Goal: Transaction & Acquisition: Purchase product/service

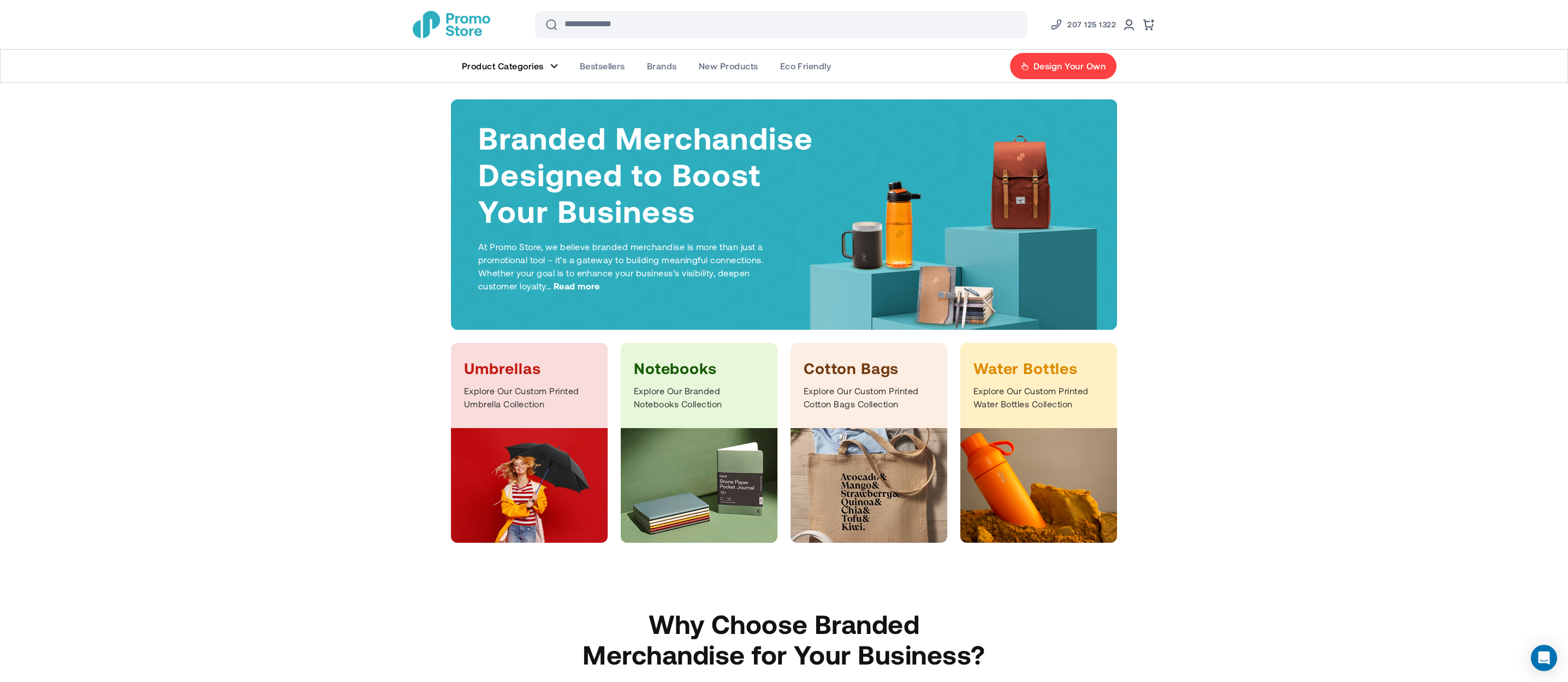
click at [734, 23] on input "Search" at bounding box center [781, 24] width 492 height 26
paste input "**********"
type input "**********"
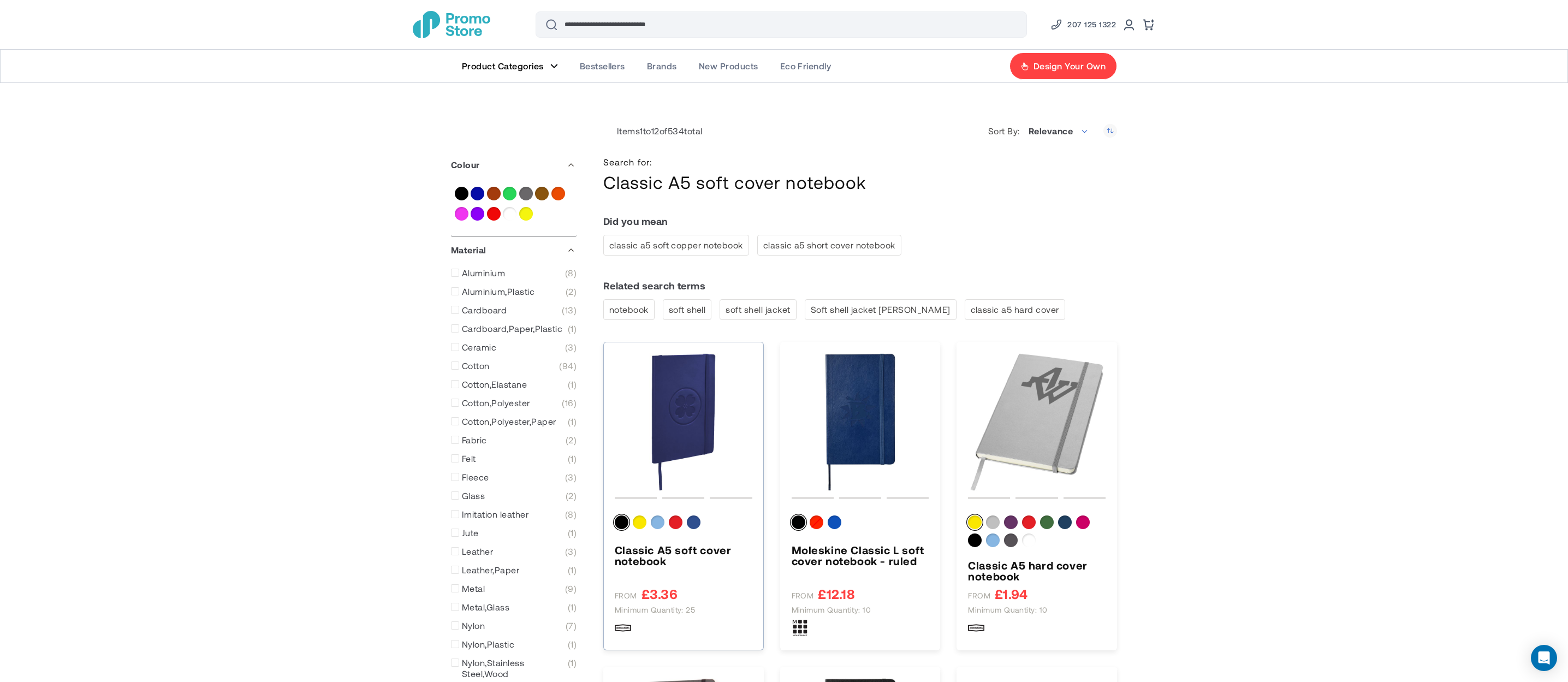
click at [680, 409] on img "Classic A5 soft cover notebook" at bounding box center [683, 421] width 137 height 137
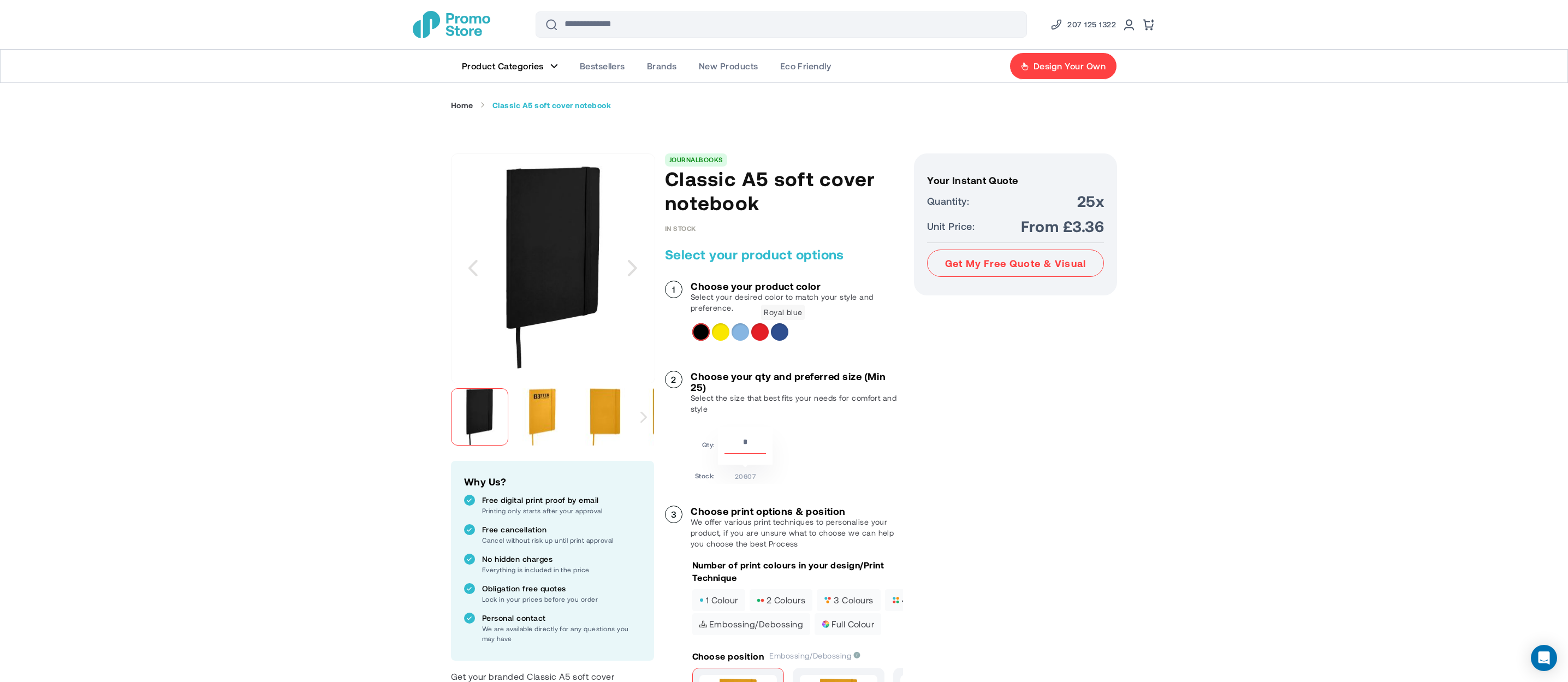
click at [778, 333] on div "Royal blue" at bounding box center [780, 332] width 18 height 18
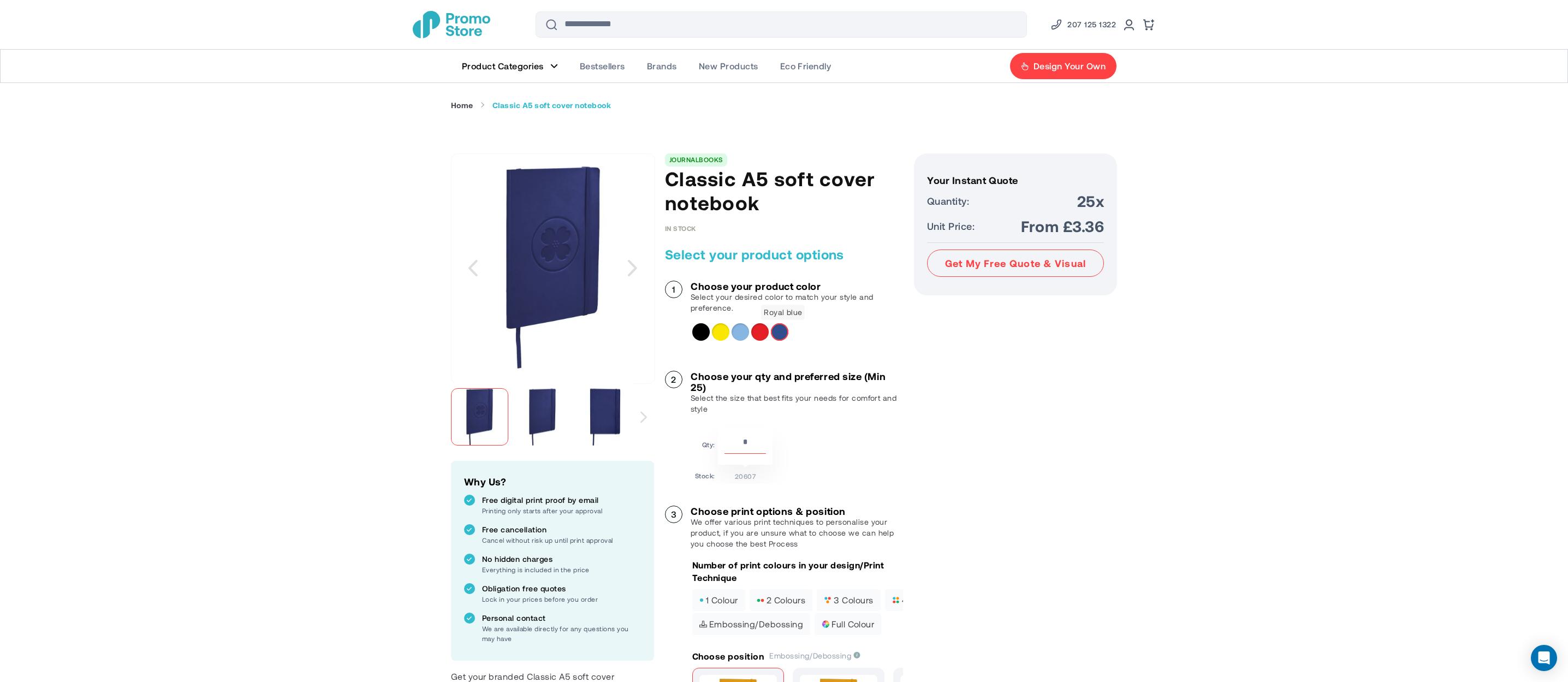
click at [782, 337] on div "Royal blue" at bounding box center [780, 332] width 18 height 18
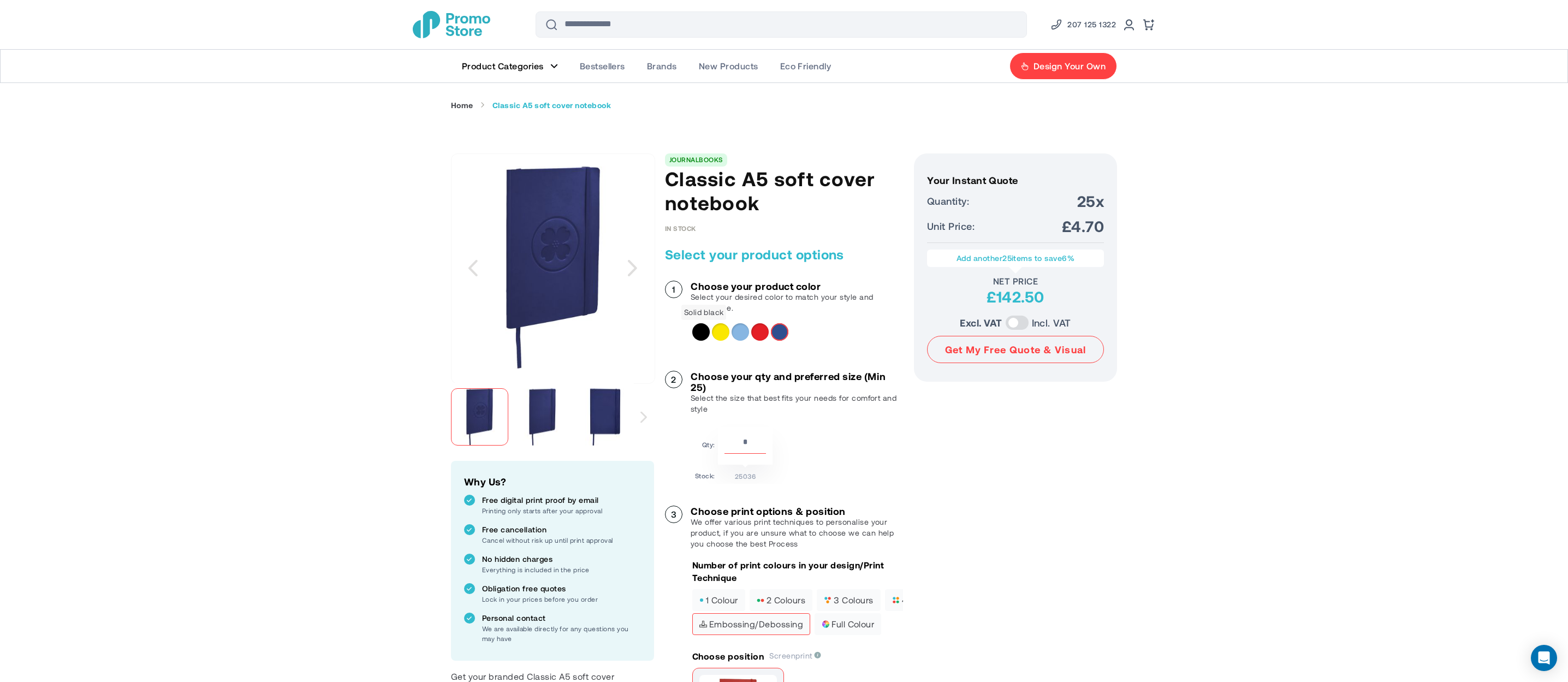
click at [704, 331] on div "Solid black" at bounding box center [701, 332] width 18 height 18
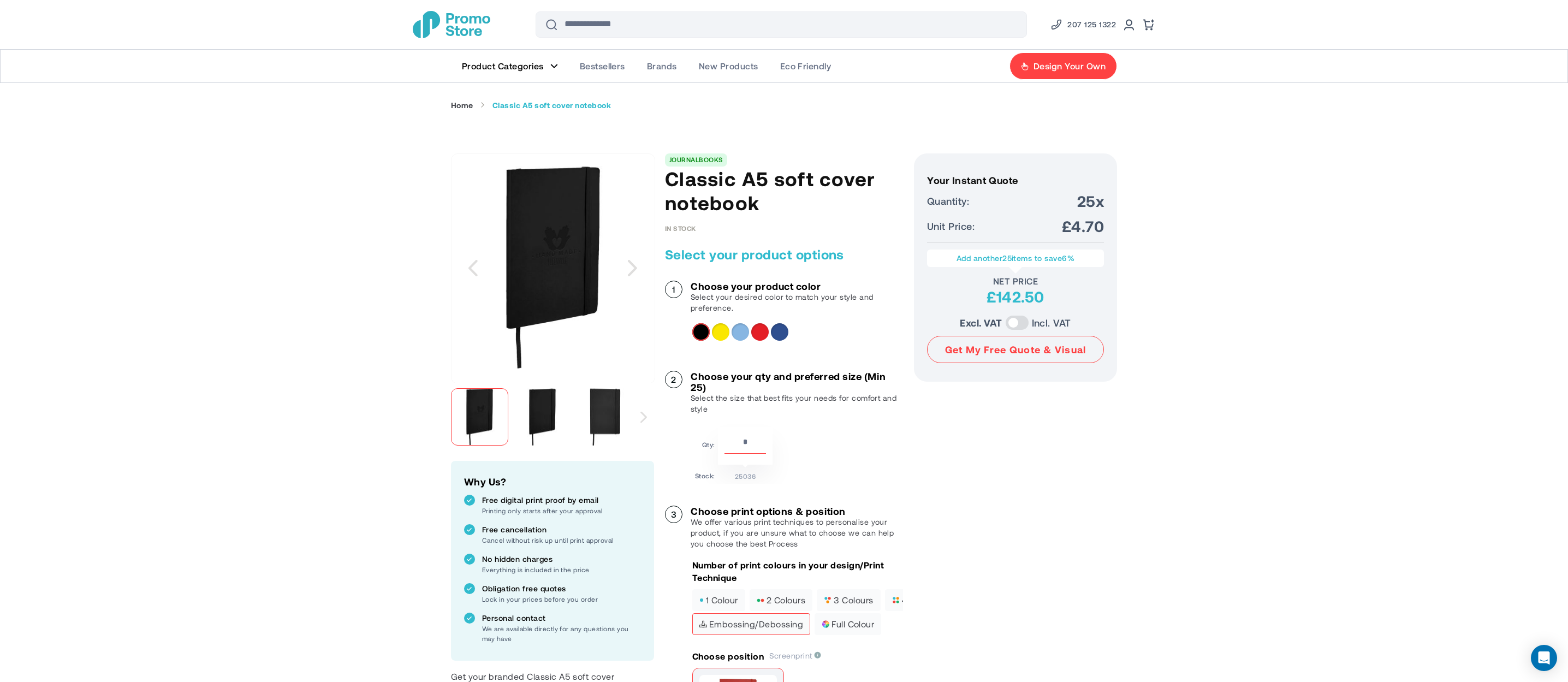
click at [723, 333] on div "Yellow" at bounding box center [721, 332] width 18 height 18
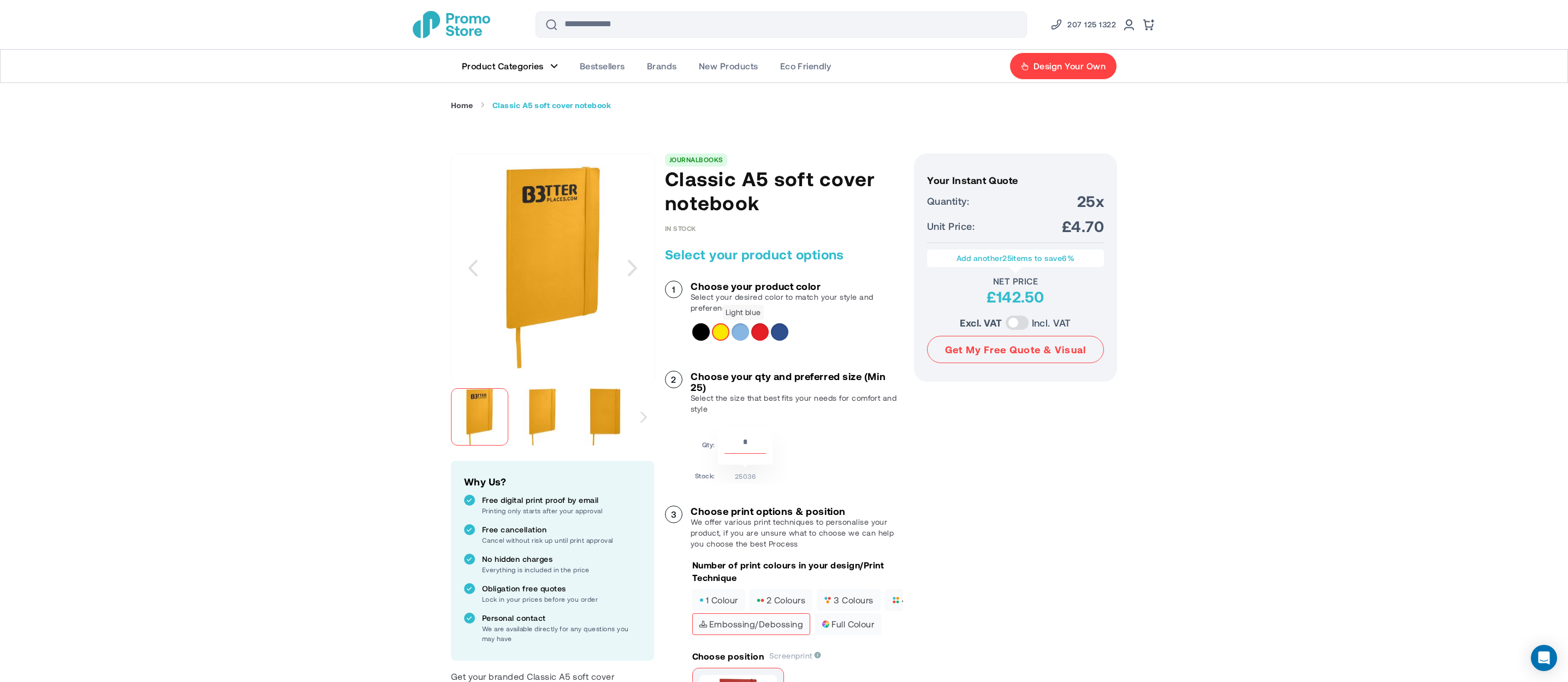
click at [744, 331] on div "Light blue" at bounding box center [740, 332] width 18 height 18
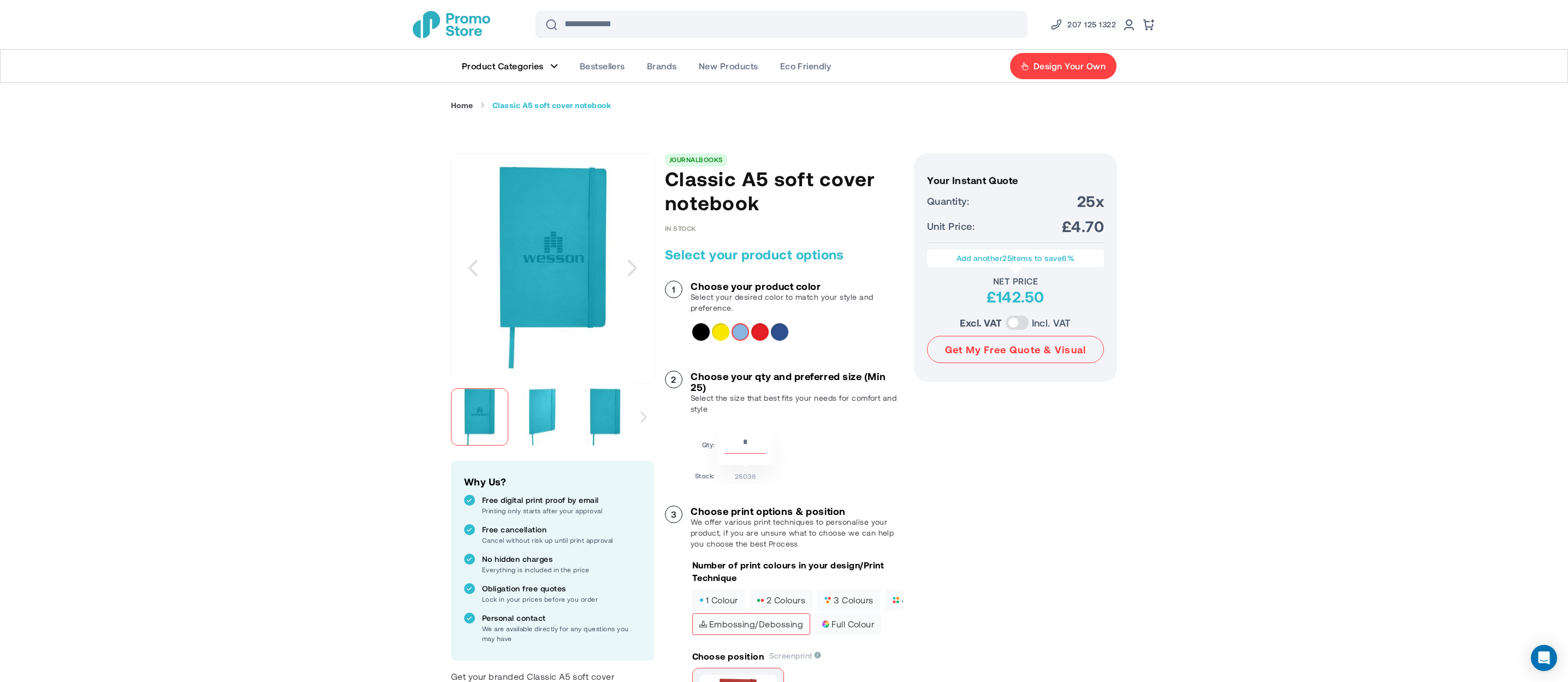
click at [775, 331] on div "Royal blue" at bounding box center [780, 332] width 18 height 18
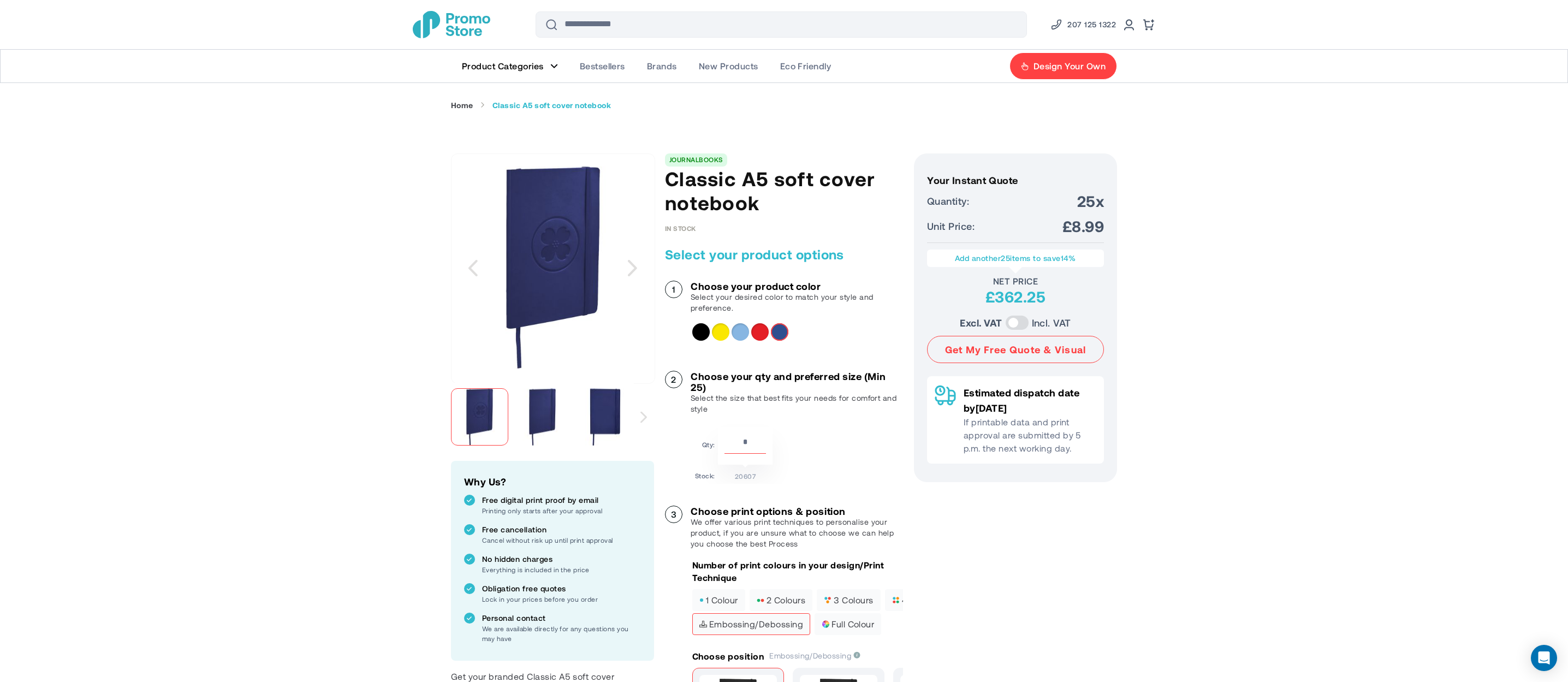
click at [761, 333] on div "Red" at bounding box center [760, 332] width 18 height 18
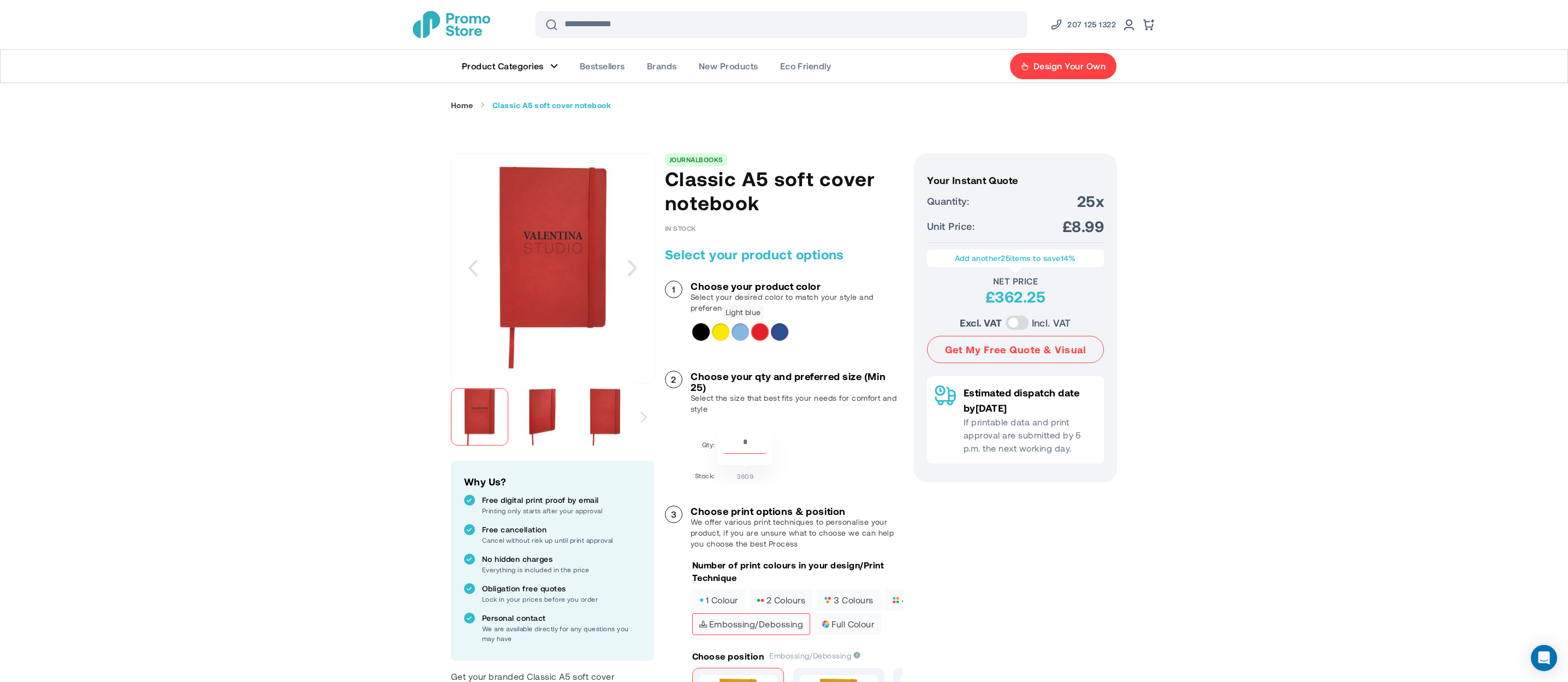
click at [734, 333] on div "Light blue" at bounding box center [740, 332] width 18 height 18
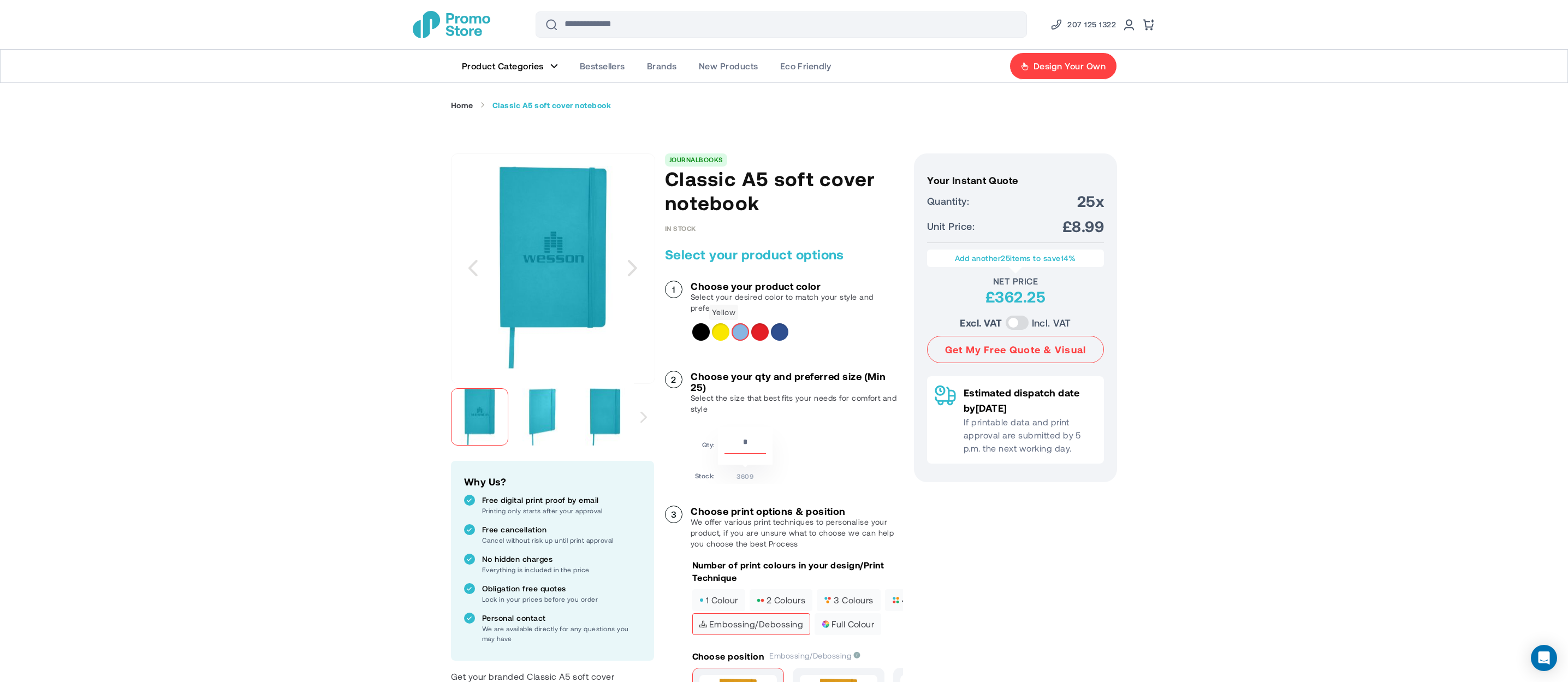
click at [722, 331] on div "Yellow" at bounding box center [721, 332] width 18 height 18
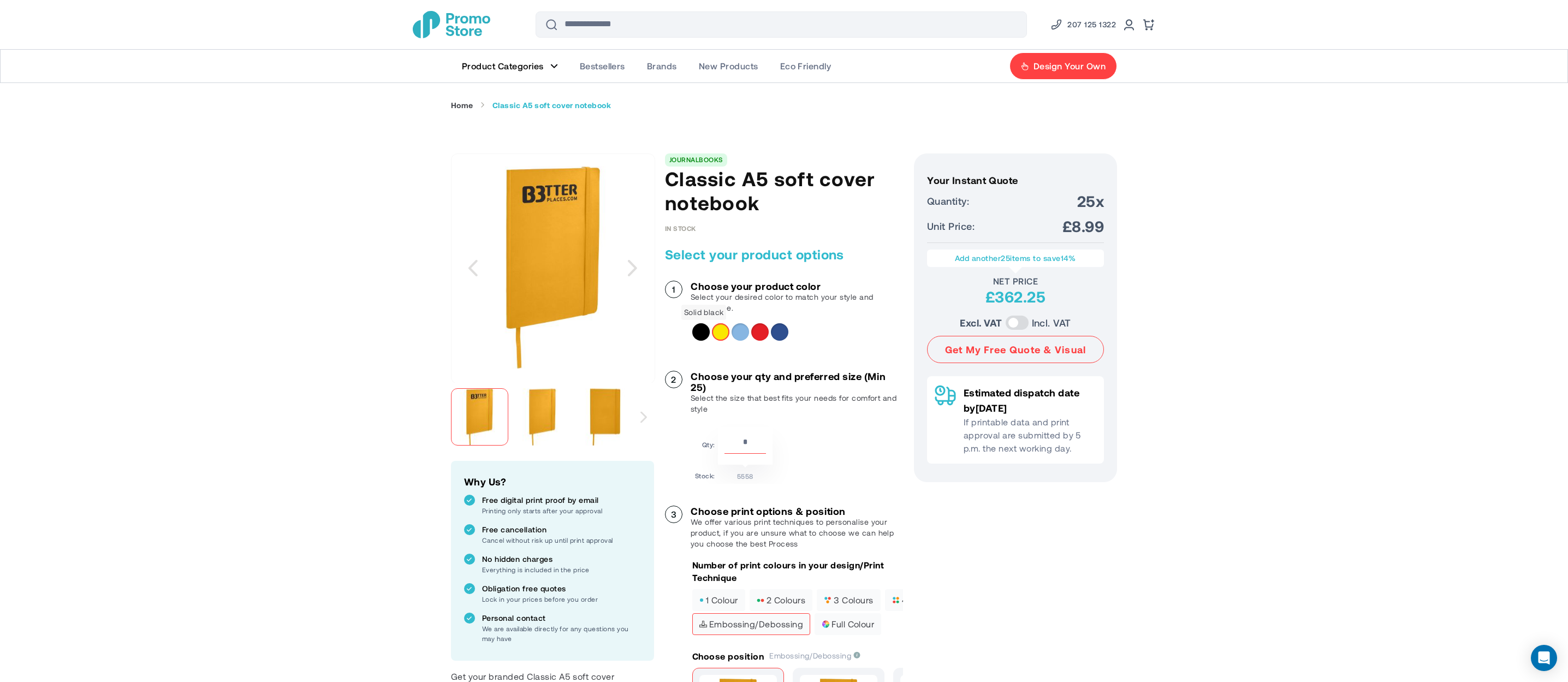
click at [699, 332] on div "Solid black" at bounding box center [701, 332] width 18 height 18
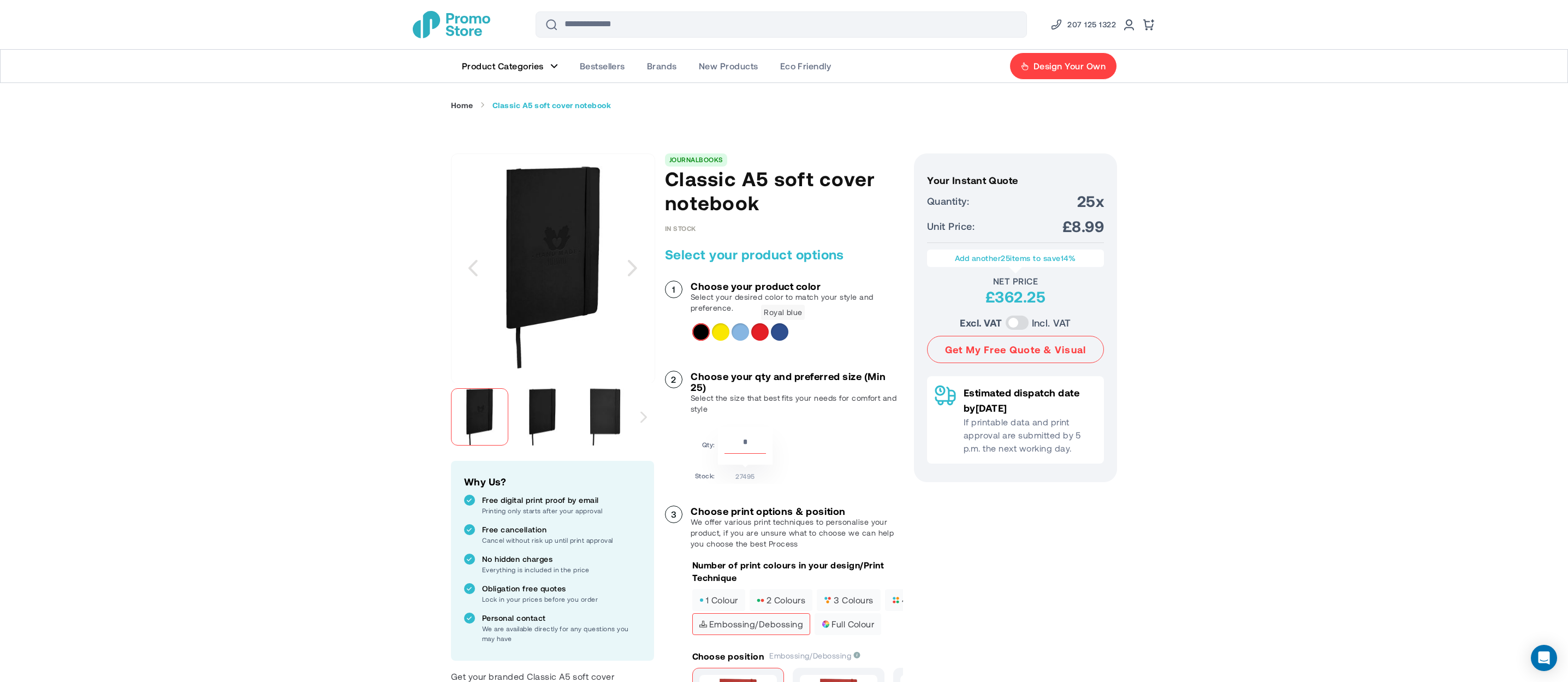
click at [774, 334] on div "Royal blue" at bounding box center [780, 332] width 18 height 18
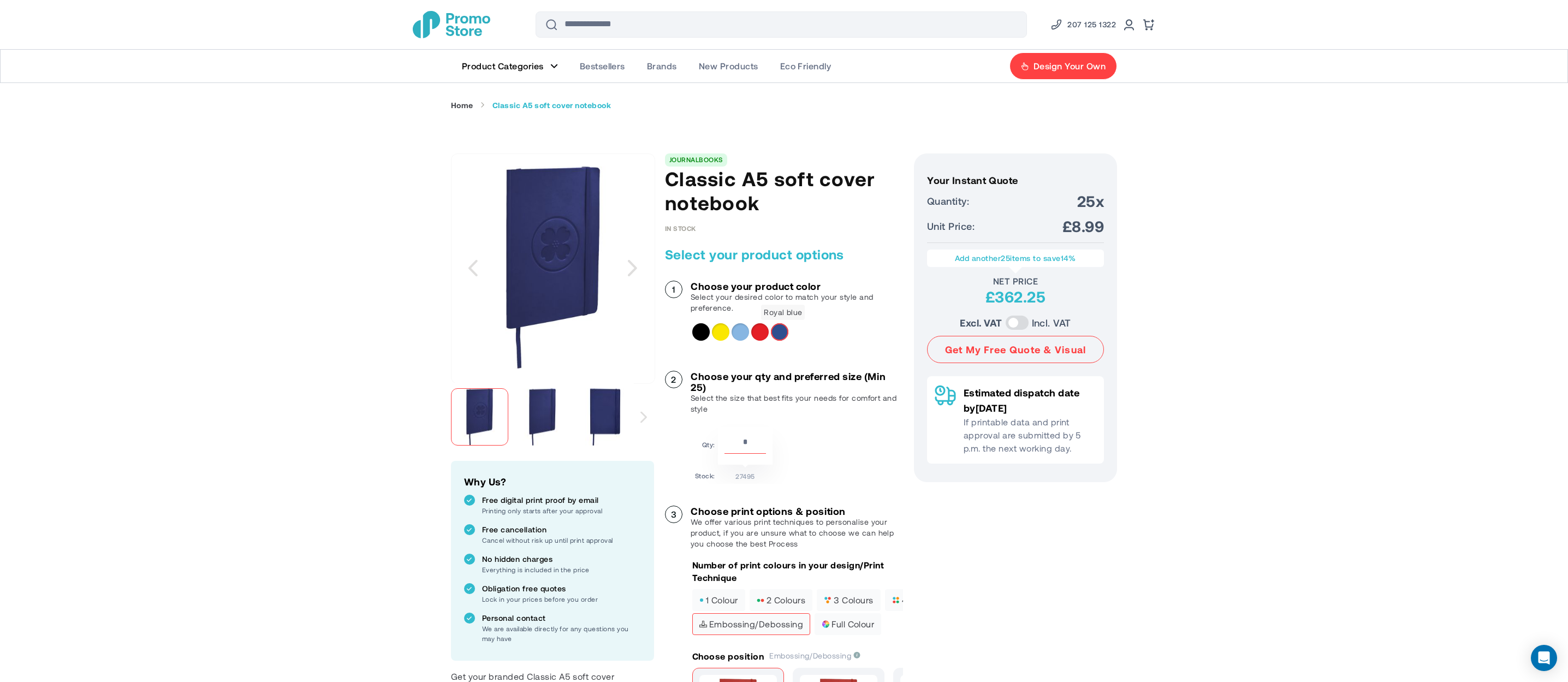
click at [784, 335] on div "Royal blue" at bounding box center [780, 332] width 18 height 18
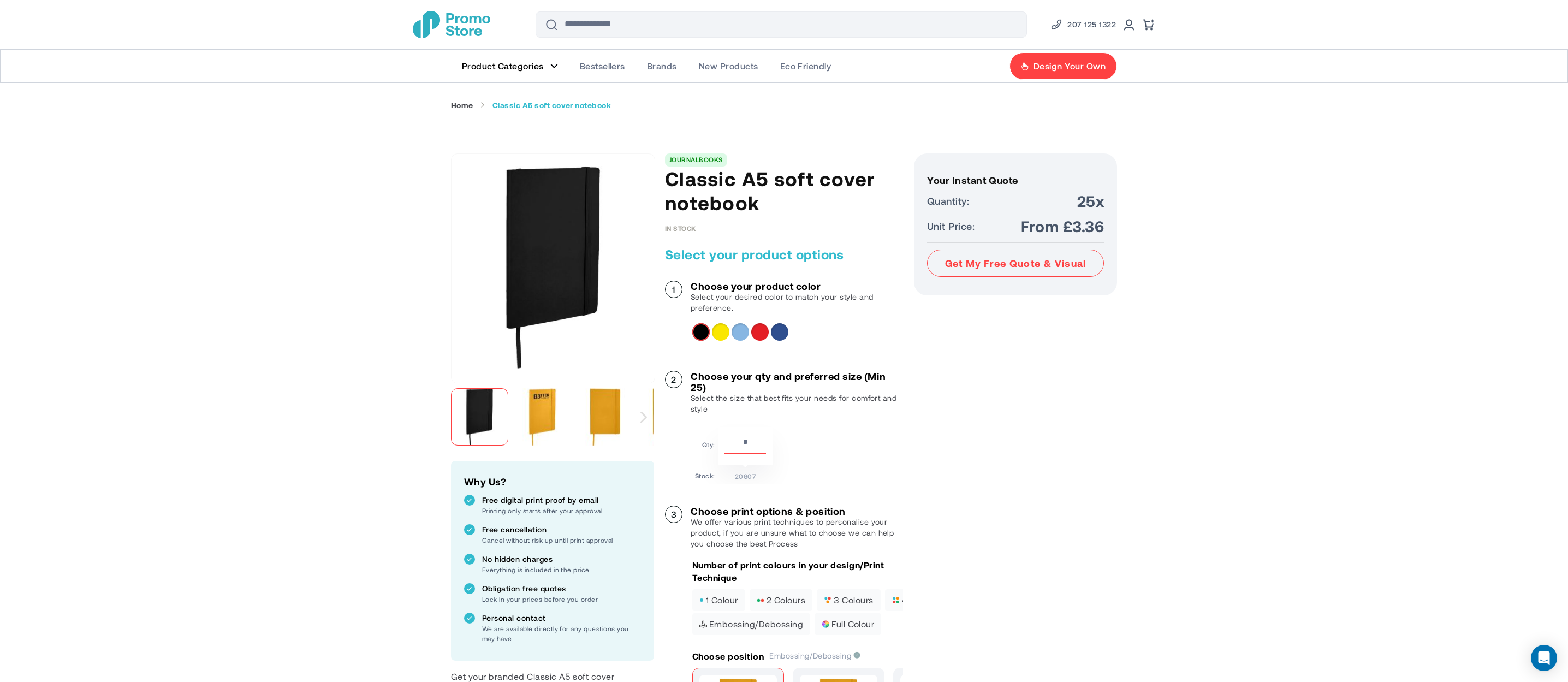
click at [787, 335] on div "Royal blue" at bounding box center [780, 332] width 18 height 18
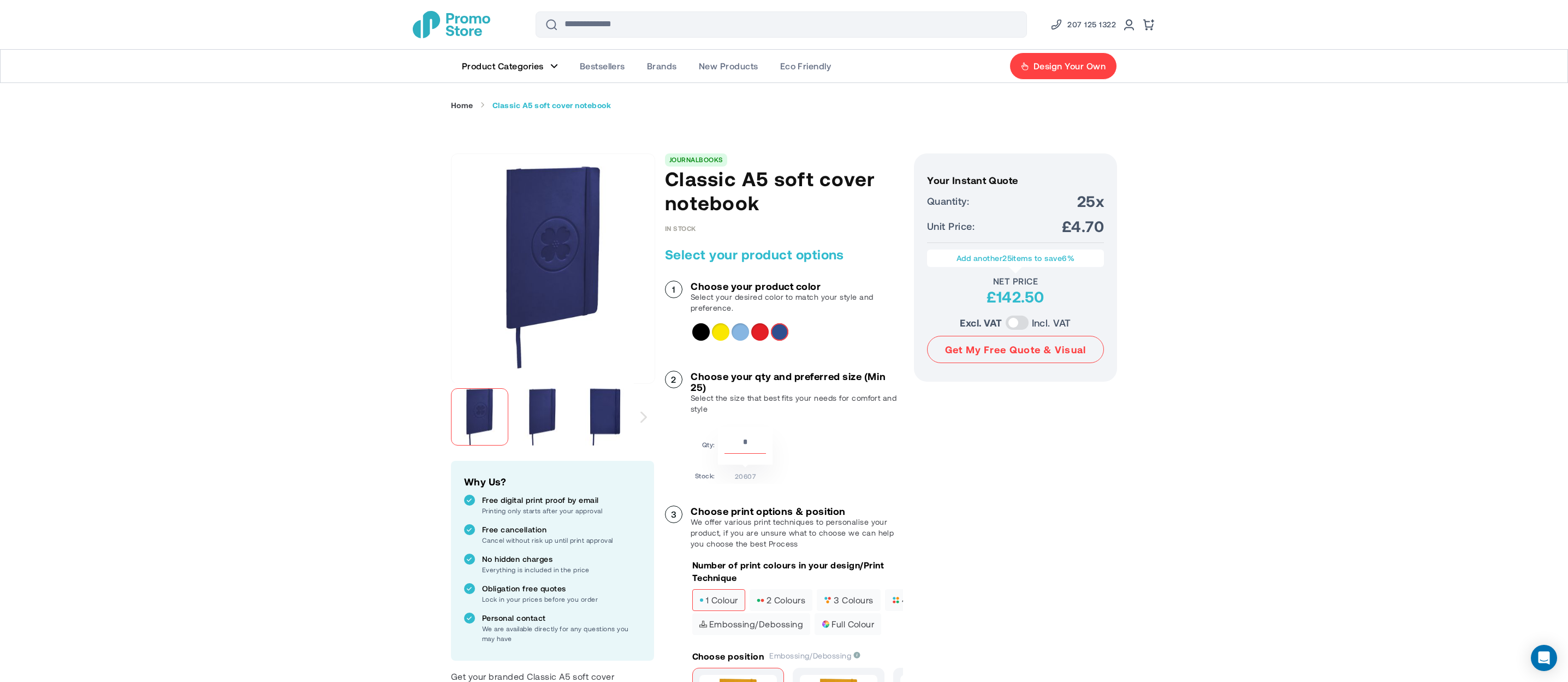
click at [732, 600] on span "1 colour" at bounding box center [718, 600] width 39 height 8
click at [730, 592] on label "1 colour" at bounding box center [719, 600] width 53 height 22
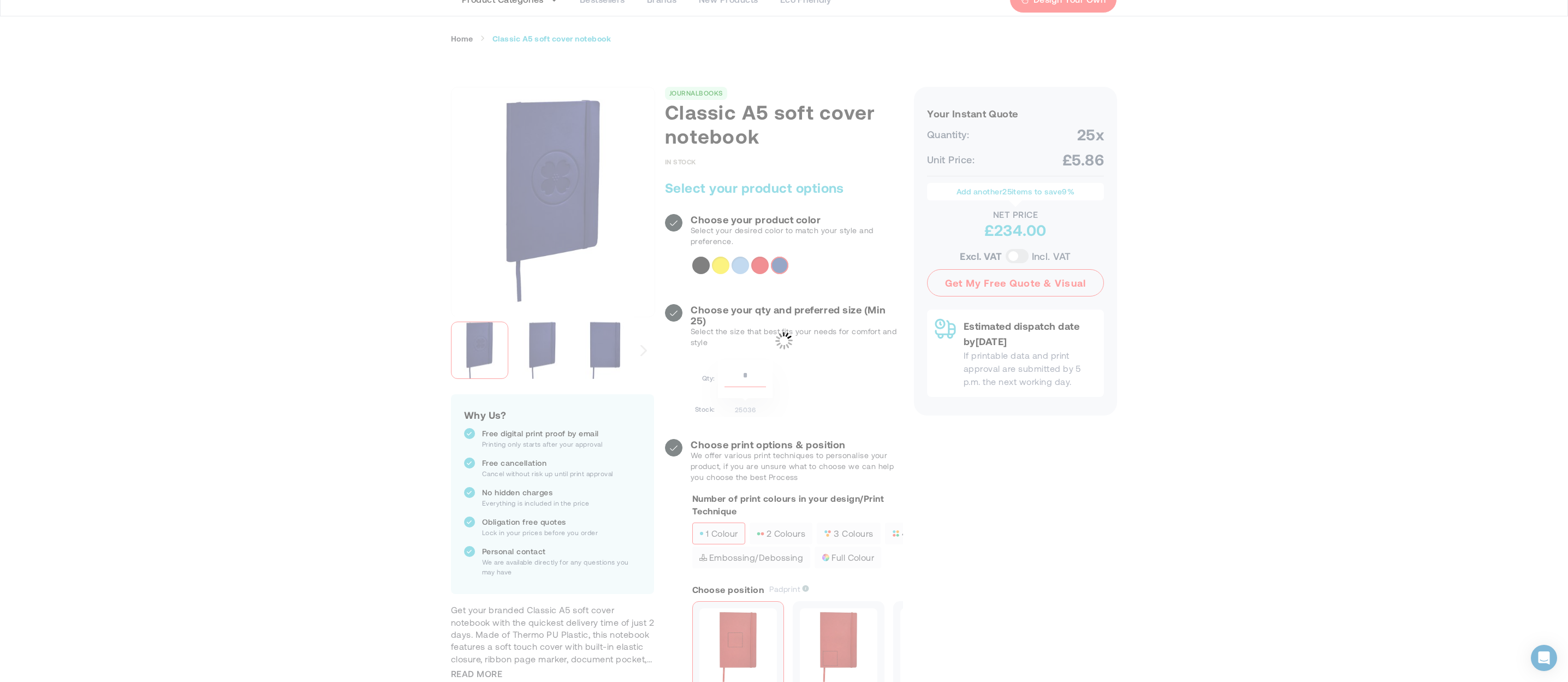
scroll to position [73, 0]
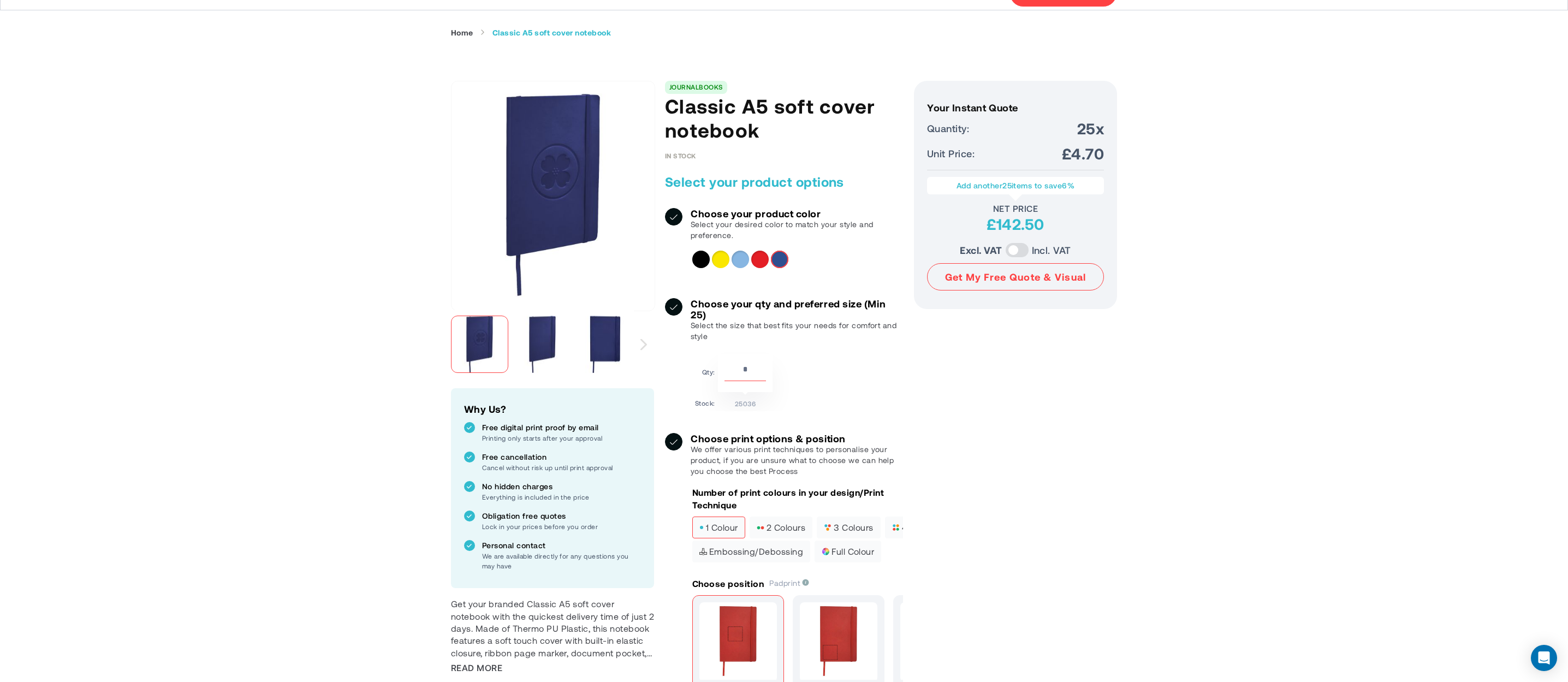
click at [707, 524] on span "1 colour" at bounding box center [718, 528] width 39 height 8
click at [791, 524] on span "2 colours" at bounding box center [781, 528] width 49 height 8
click at [842, 524] on span "3 colours" at bounding box center [849, 528] width 49 height 8
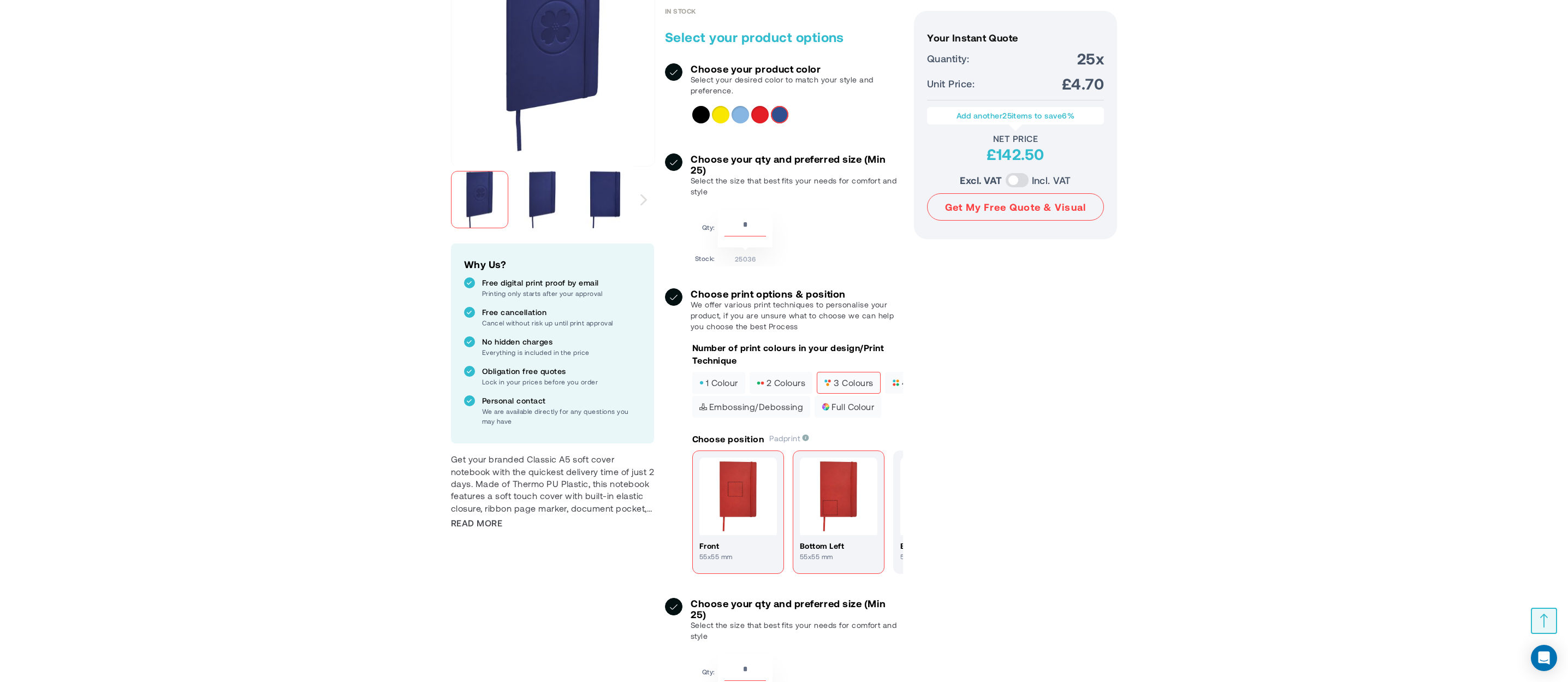
scroll to position [218, 0]
click at [895, 378] on span "4 colours" at bounding box center [917, 381] width 49 height 8
click at [816, 466] on img at bounding box center [838, 495] width 78 height 78
click at [765, 118] on div "Red" at bounding box center [760, 114] width 18 height 18
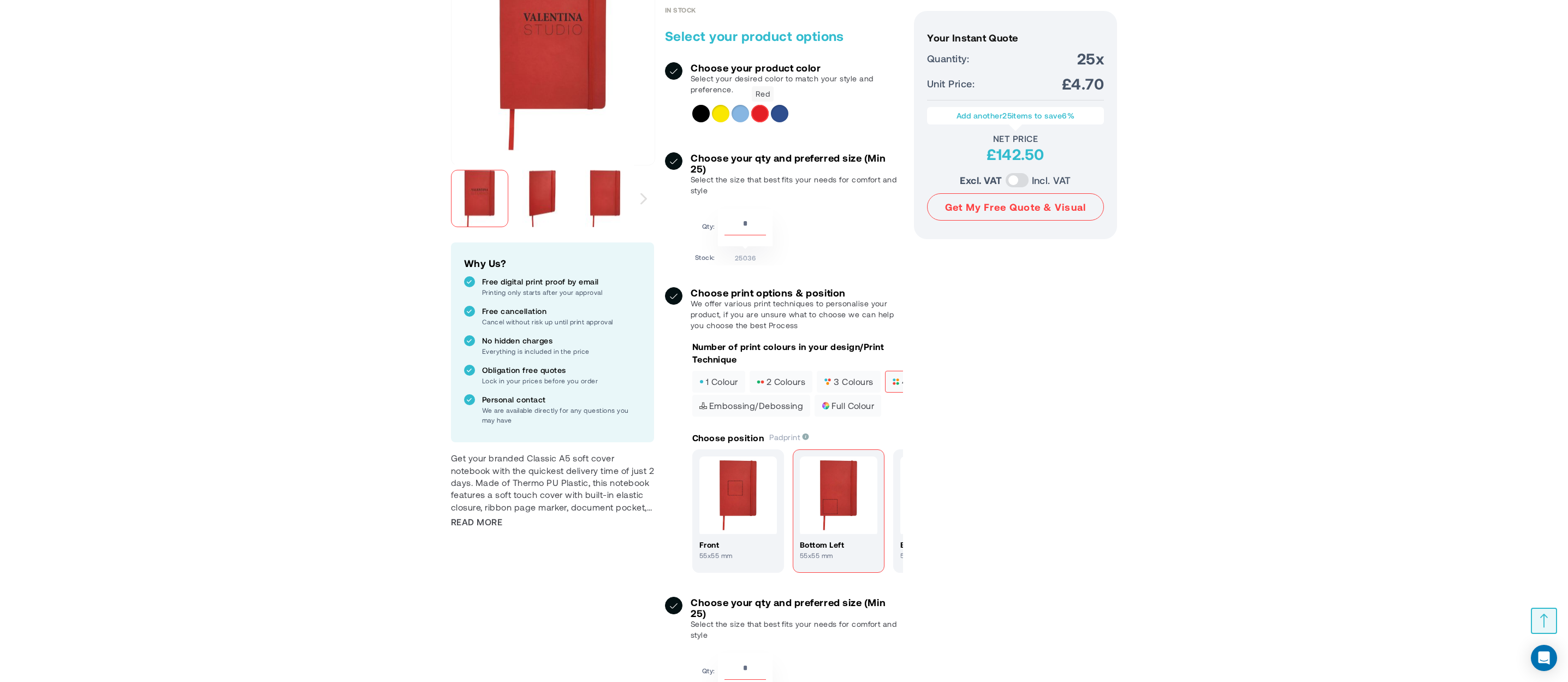
click at [765, 118] on div "Red" at bounding box center [760, 114] width 18 height 18
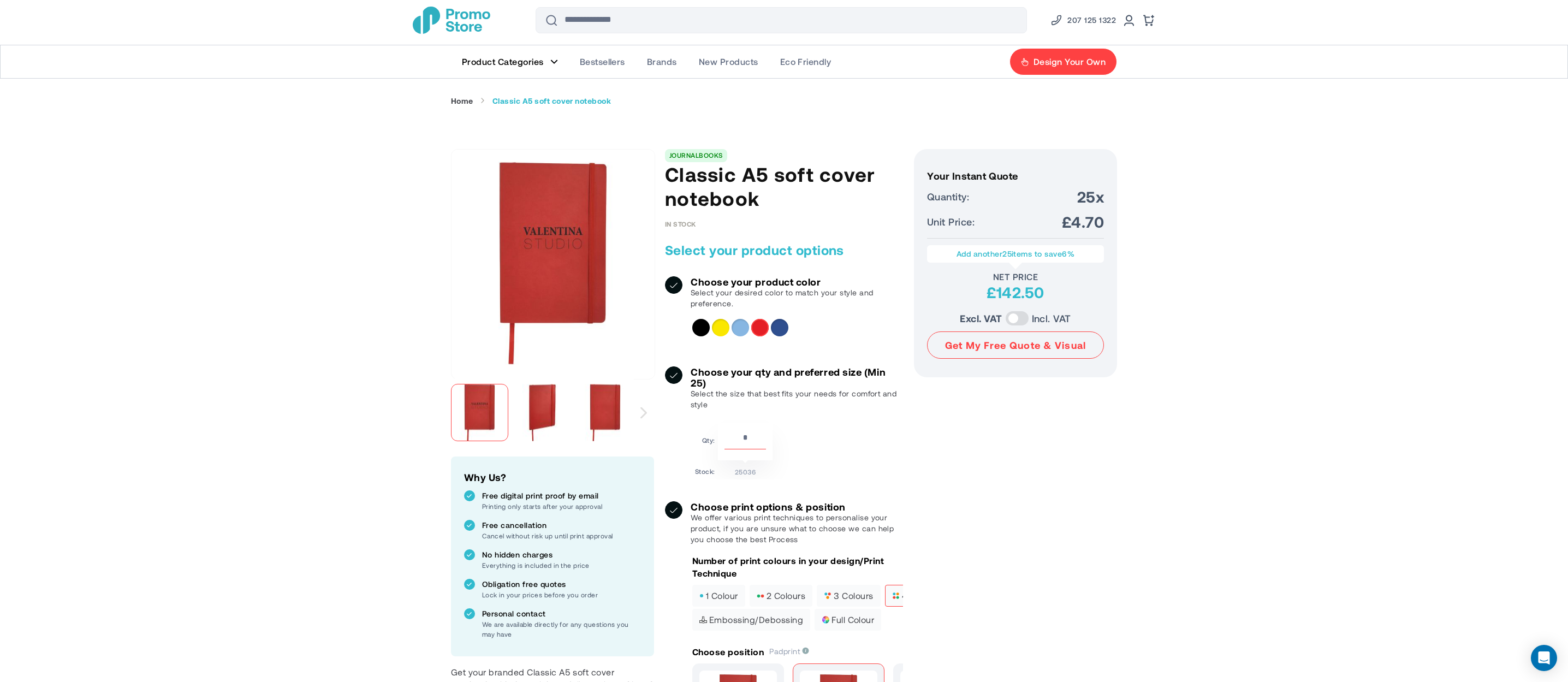
scroll to position [0, 0]
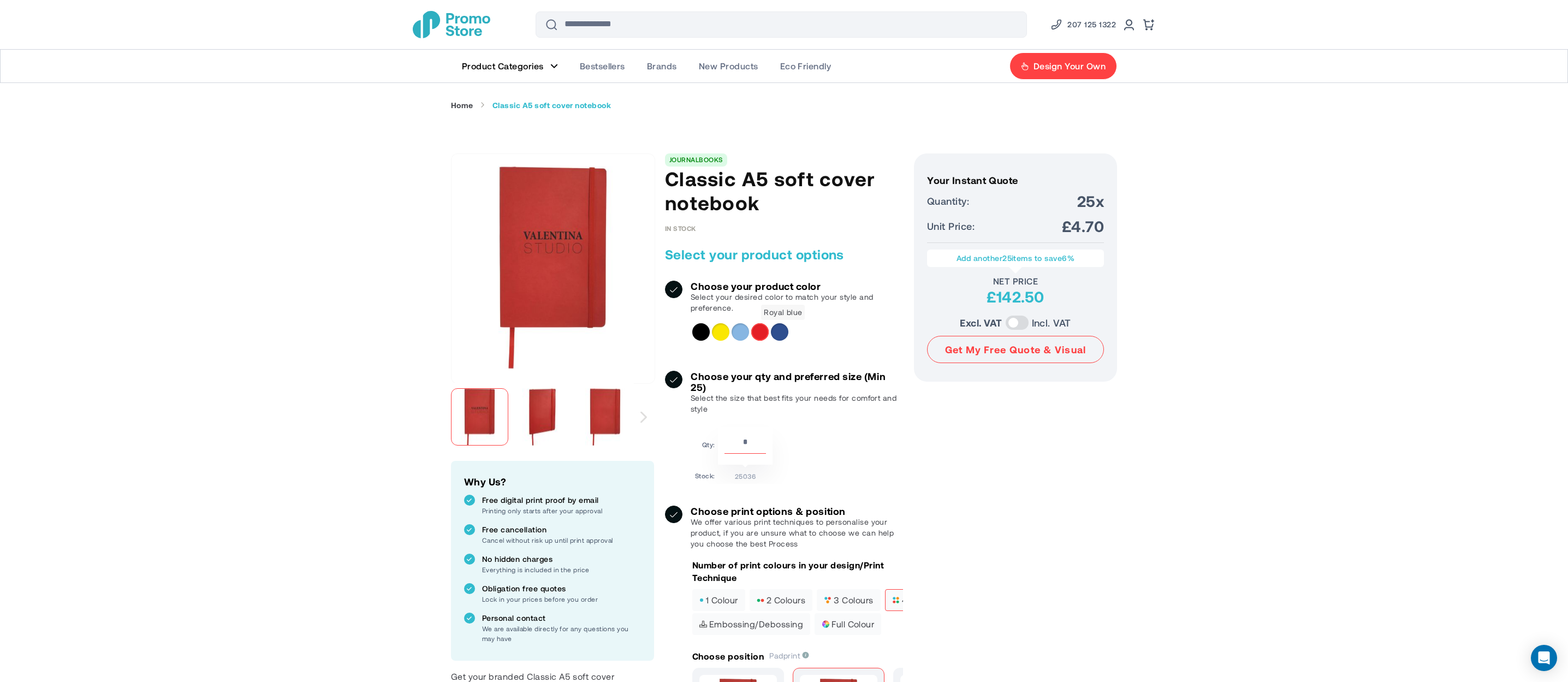
click at [783, 335] on div "Royal blue" at bounding box center [780, 332] width 18 height 18
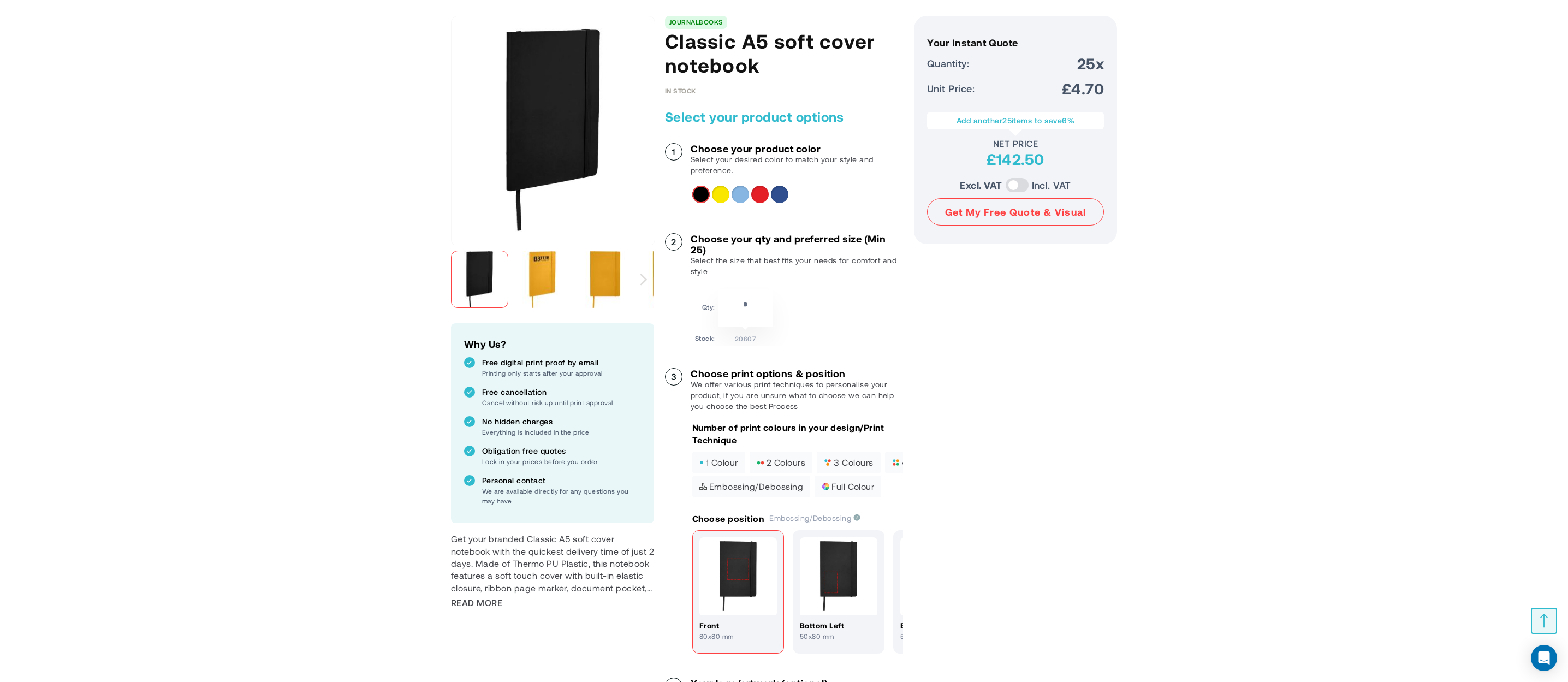
scroll to position [146, 0]
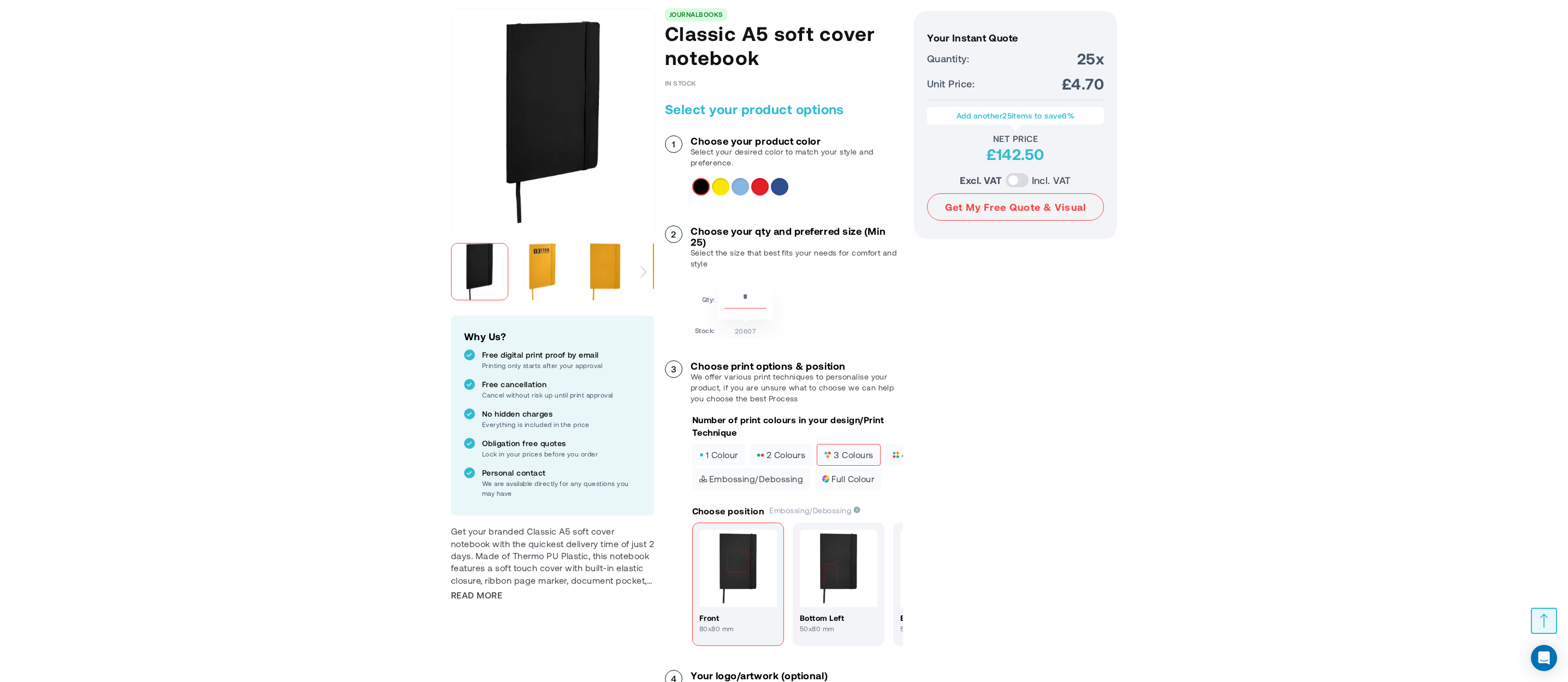
click at [820, 450] on label "3 colours" at bounding box center [849, 455] width 63 height 22
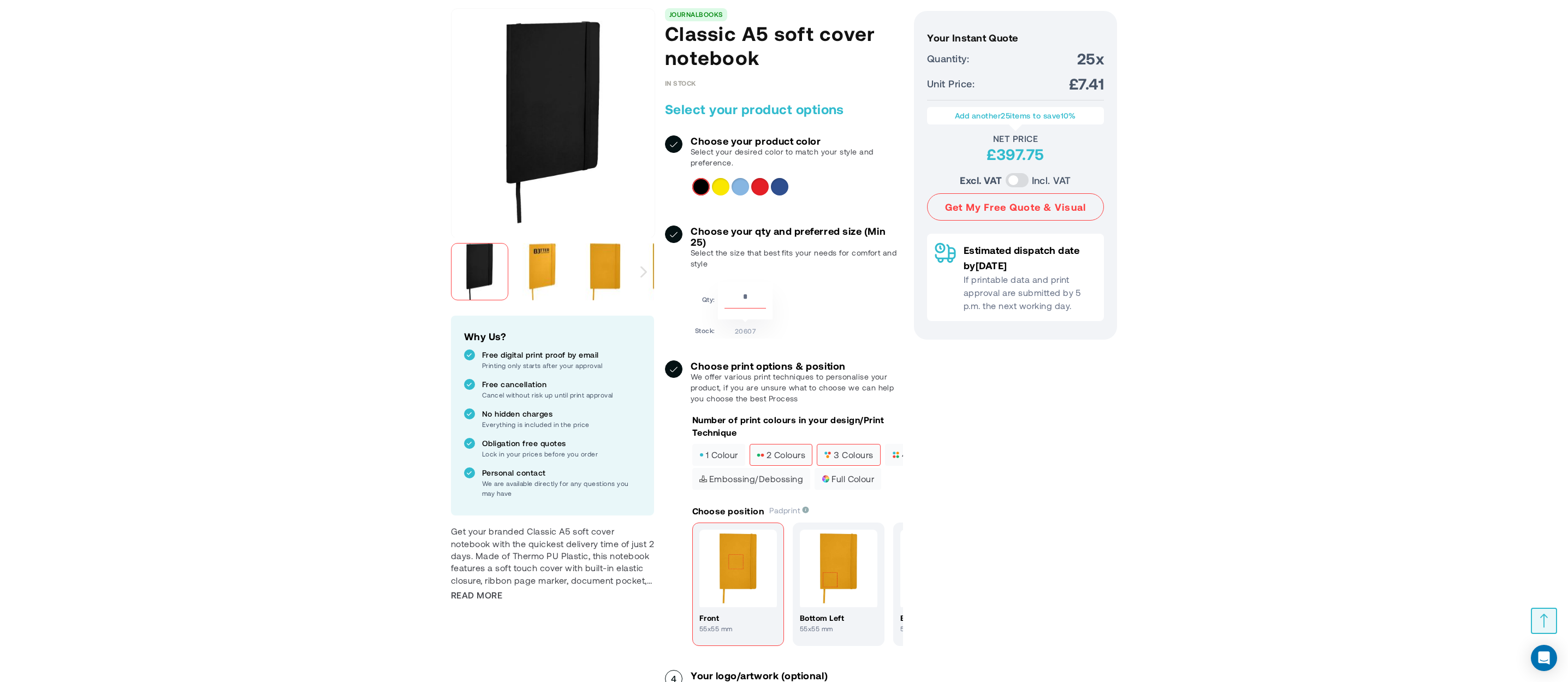
click at [783, 452] on span "2 colours" at bounding box center [781, 455] width 49 height 8
click at [731, 452] on span "1 colour" at bounding box center [718, 455] width 39 height 8
click at [794, 452] on span "2 colours" at bounding box center [781, 455] width 49 height 8
click at [857, 451] on span "3 colours" at bounding box center [849, 455] width 49 height 8
click at [731, 470] on label "Embossing/Debossing" at bounding box center [751, 479] width 118 height 22
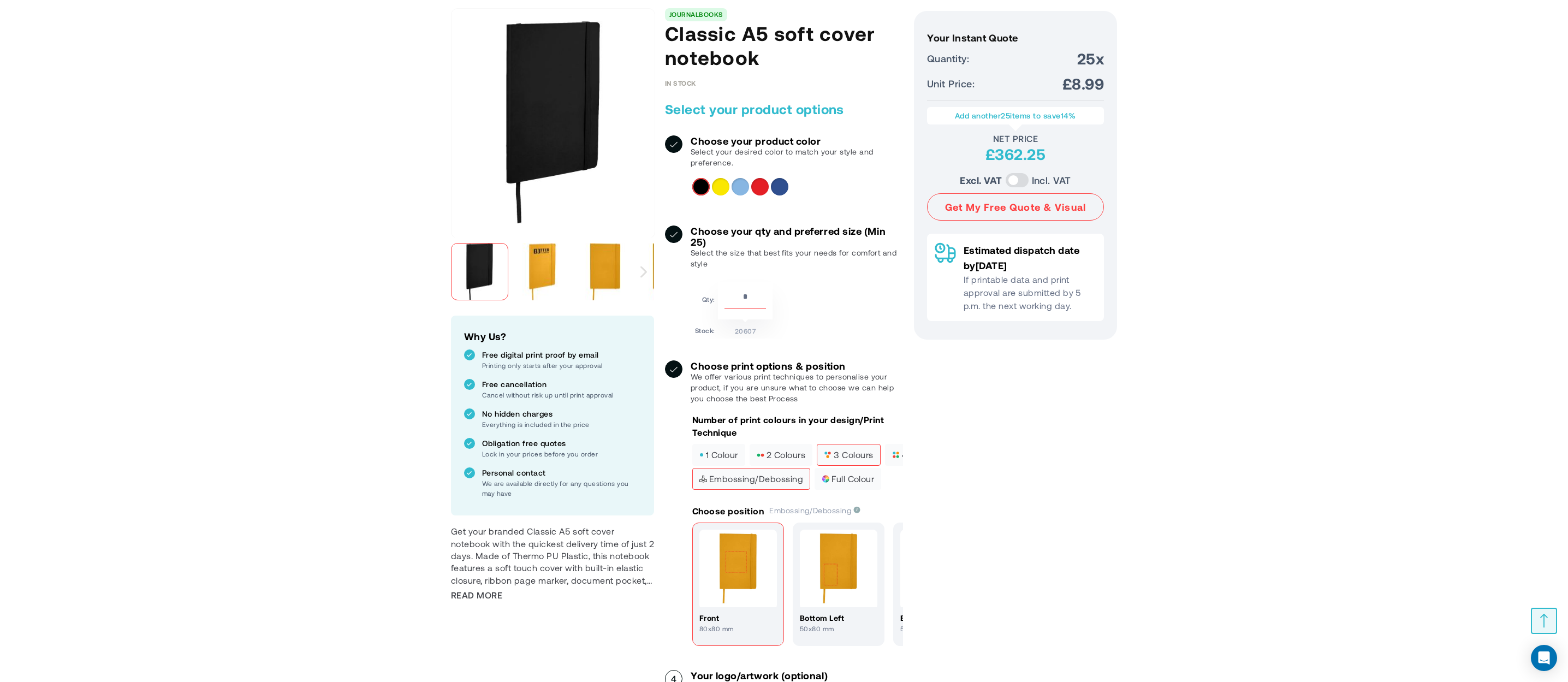
click at [864, 451] on span "3 colours" at bounding box center [849, 455] width 49 height 8
click at [719, 452] on span "1 colour" at bounding box center [718, 455] width 39 height 8
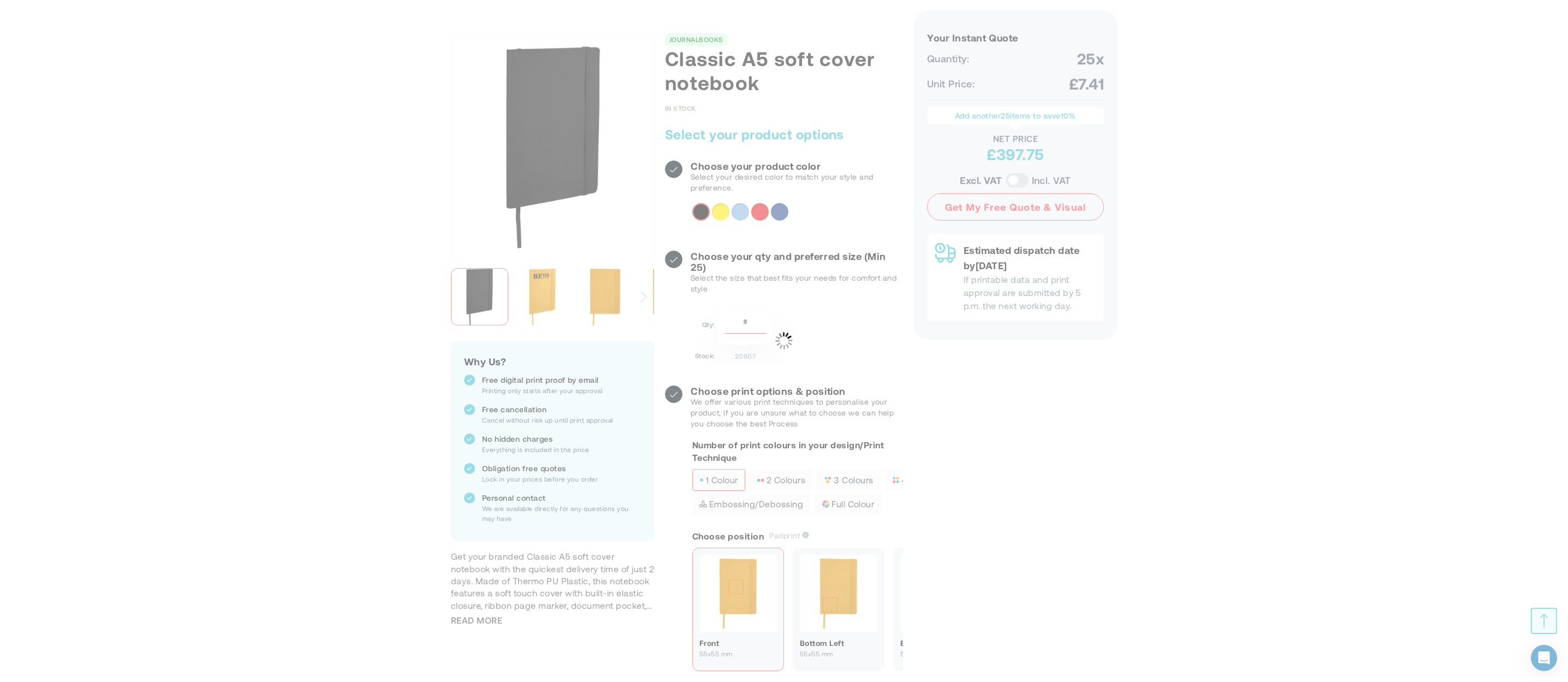
scroll to position [0, 0]
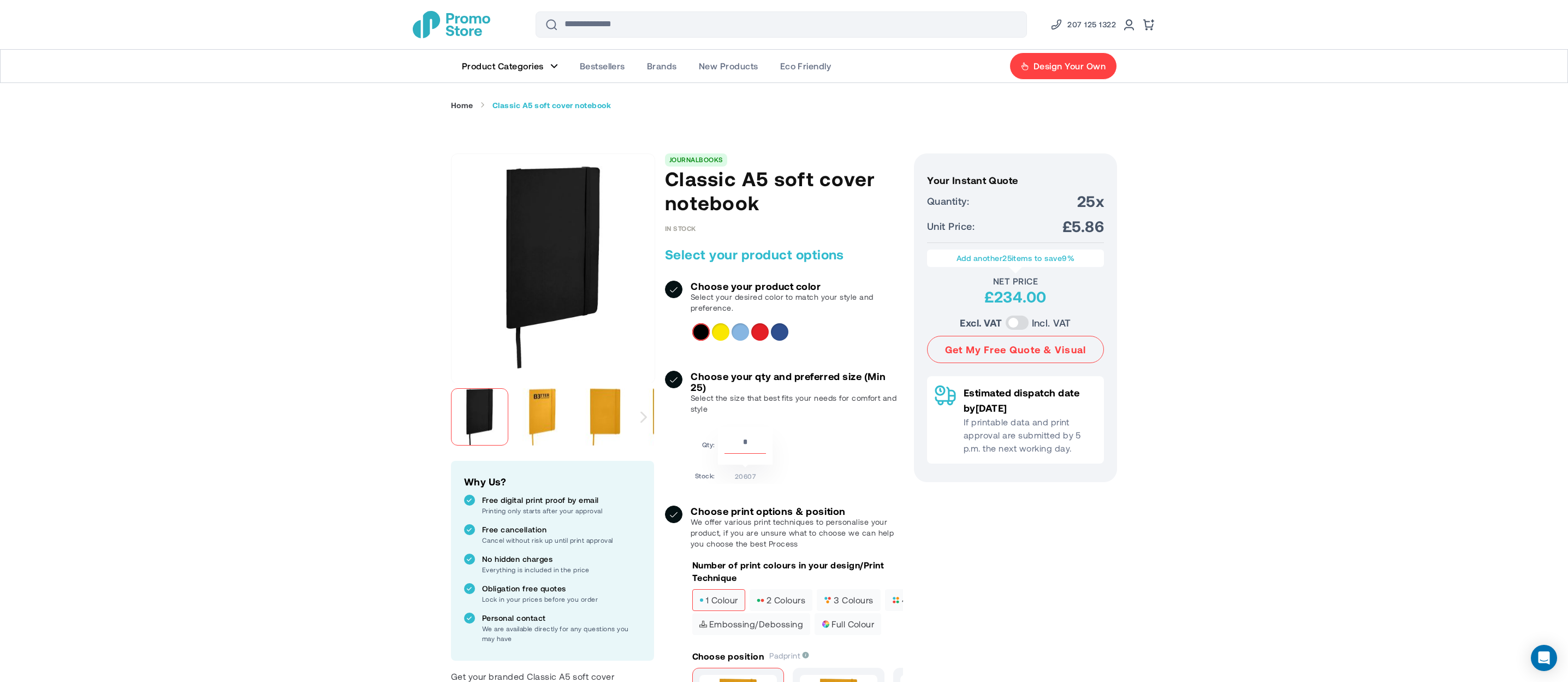
click at [790, 338] on div at bounding box center [795, 332] width 205 height 18
click at [783, 333] on div "Royal blue" at bounding box center [780, 332] width 18 height 18
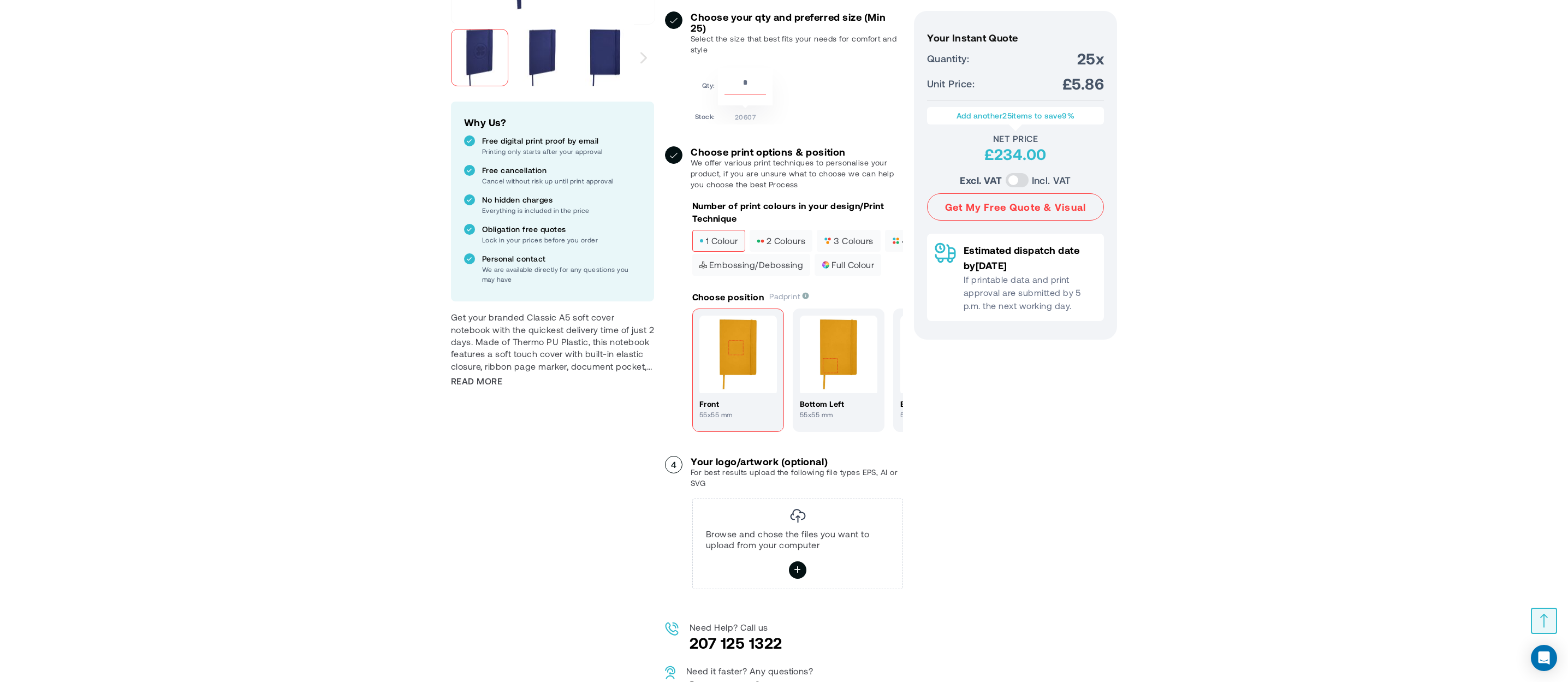
scroll to position [364, 0]
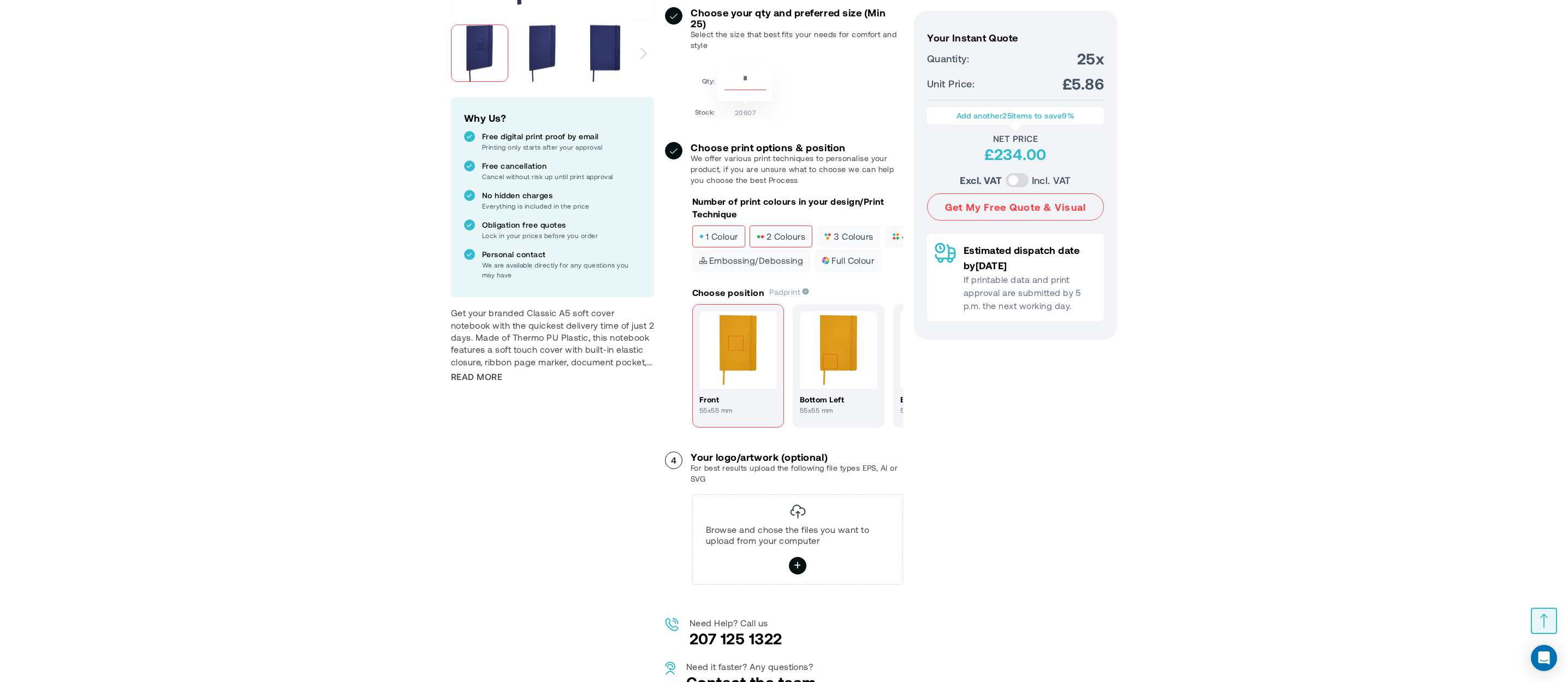
click at [793, 233] on span "2 colours" at bounding box center [781, 237] width 49 height 8
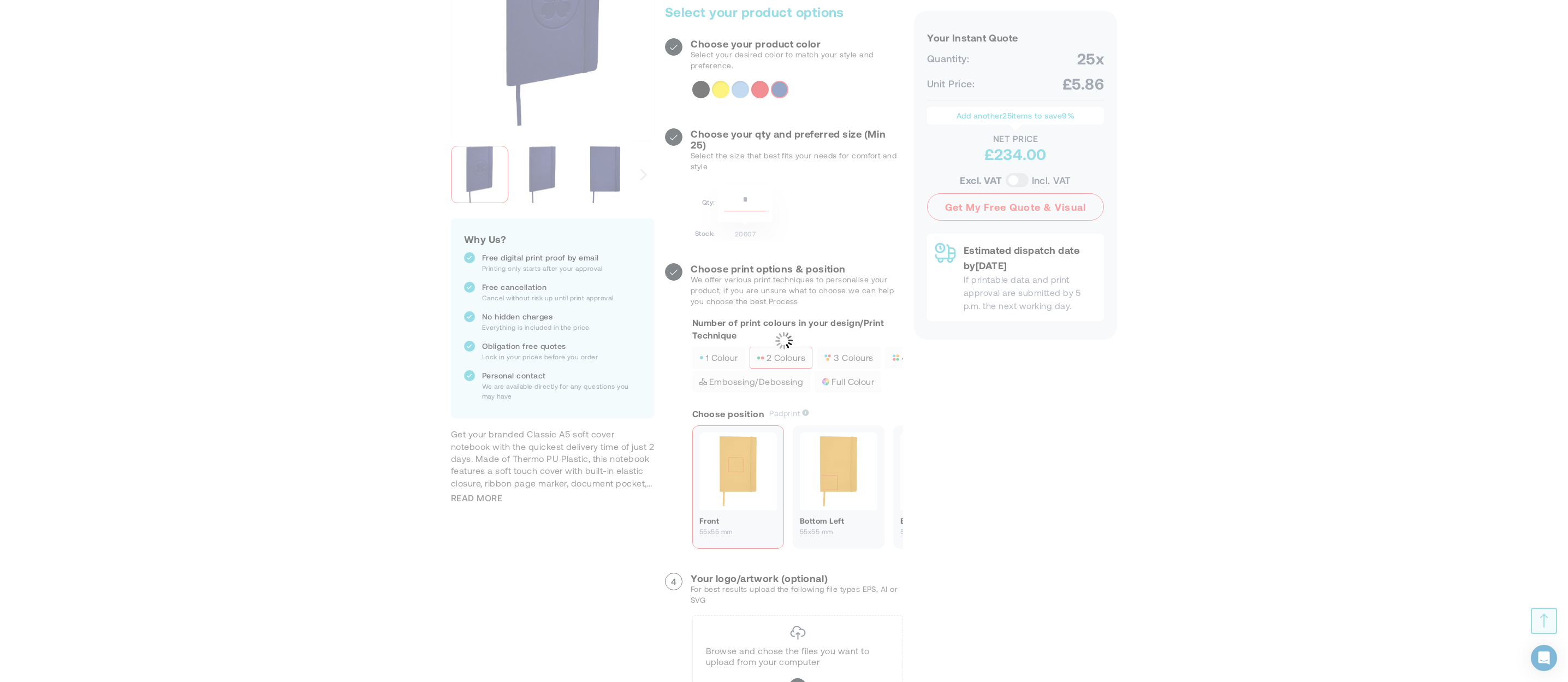
scroll to position [146, 0]
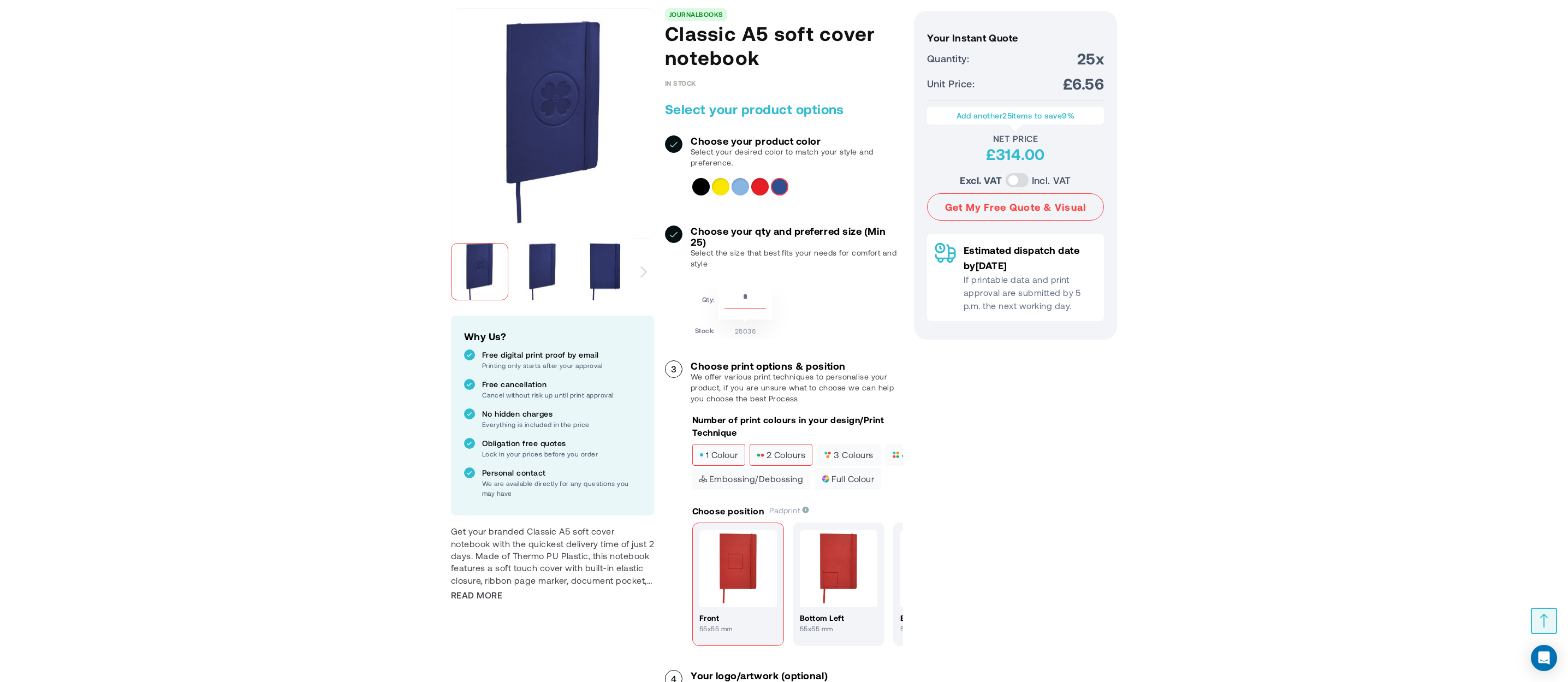
click at [778, 452] on span "2 colours" at bounding box center [781, 455] width 49 height 8
click at [731, 456] on span "1 colour" at bounding box center [718, 455] width 39 height 8
click at [891, 452] on label "4 colours" at bounding box center [917, 455] width 63 height 22
